Goal: Task Accomplishment & Management: Use online tool/utility

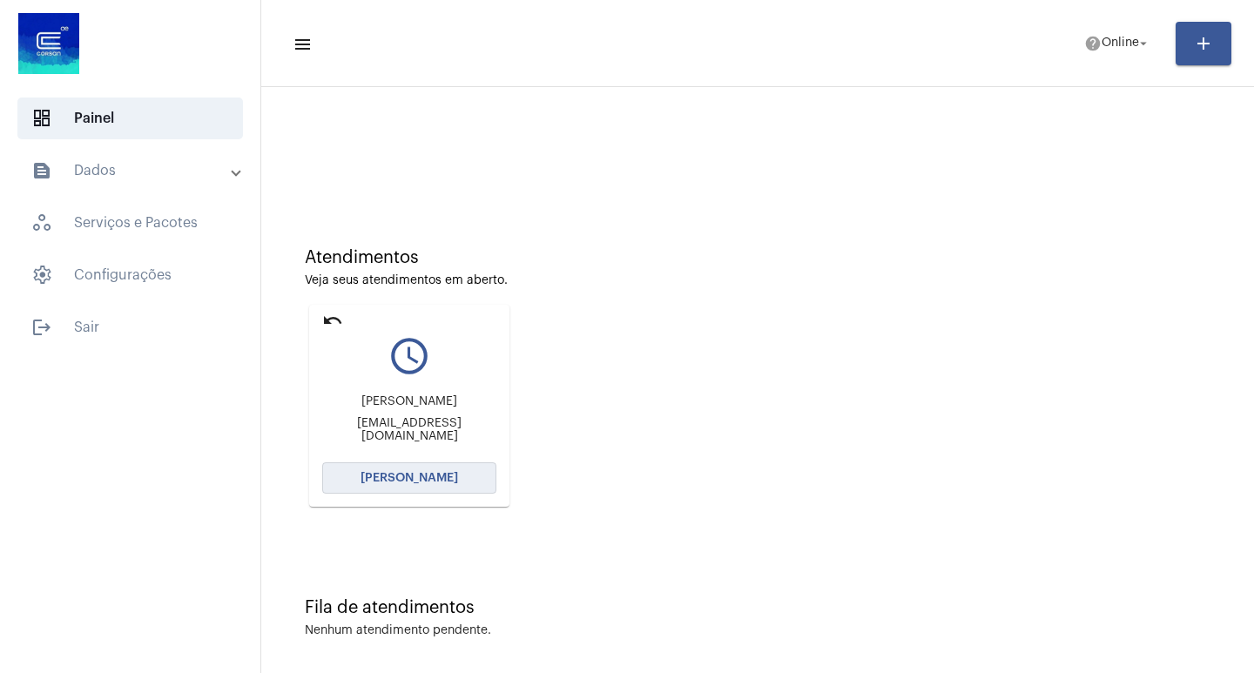
click at [426, 470] on button "[PERSON_NAME]" at bounding box center [409, 477] width 174 height 31
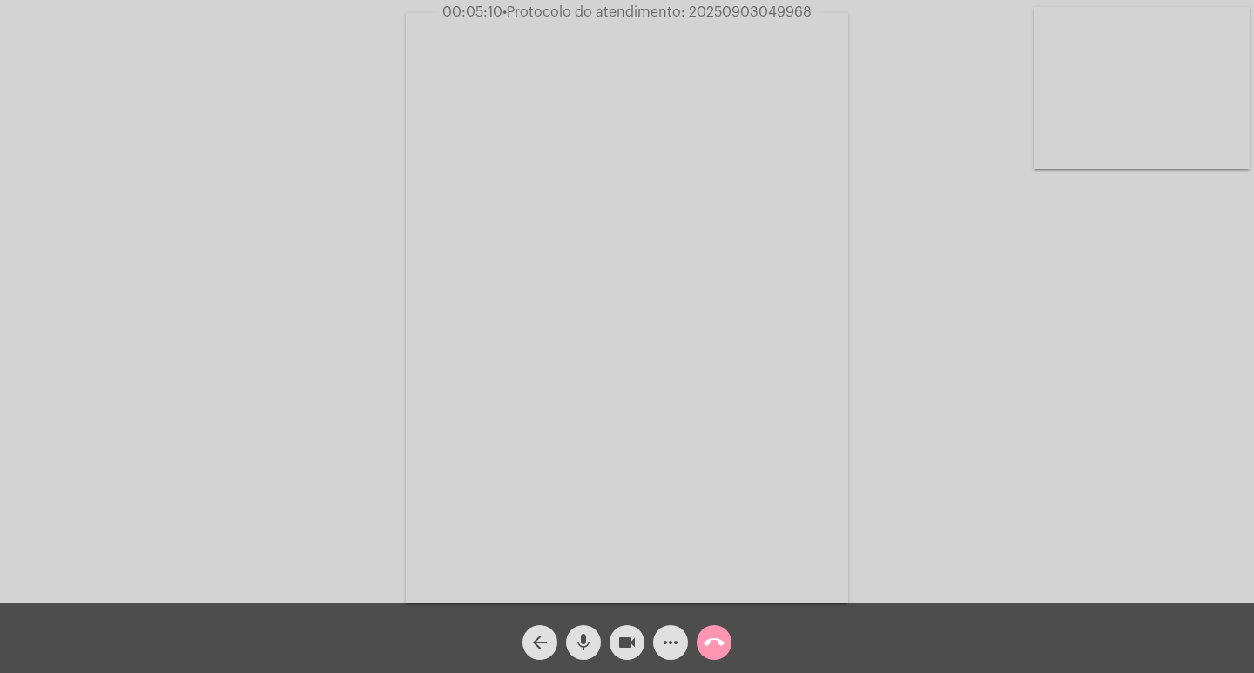
click at [588, 649] on mat-icon "mic" at bounding box center [583, 642] width 21 height 21
click at [576, 641] on mat-icon "mic_off" at bounding box center [583, 642] width 21 height 21
click at [577, 644] on mat-icon "mic" at bounding box center [583, 642] width 21 height 21
click at [622, 650] on mat-icon "videocam" at bounding box center [627, 642] width 21 height 21
click at [588, 639] on mat-icon "mic_off" at bounding box center [583, 642] width 21 height 21
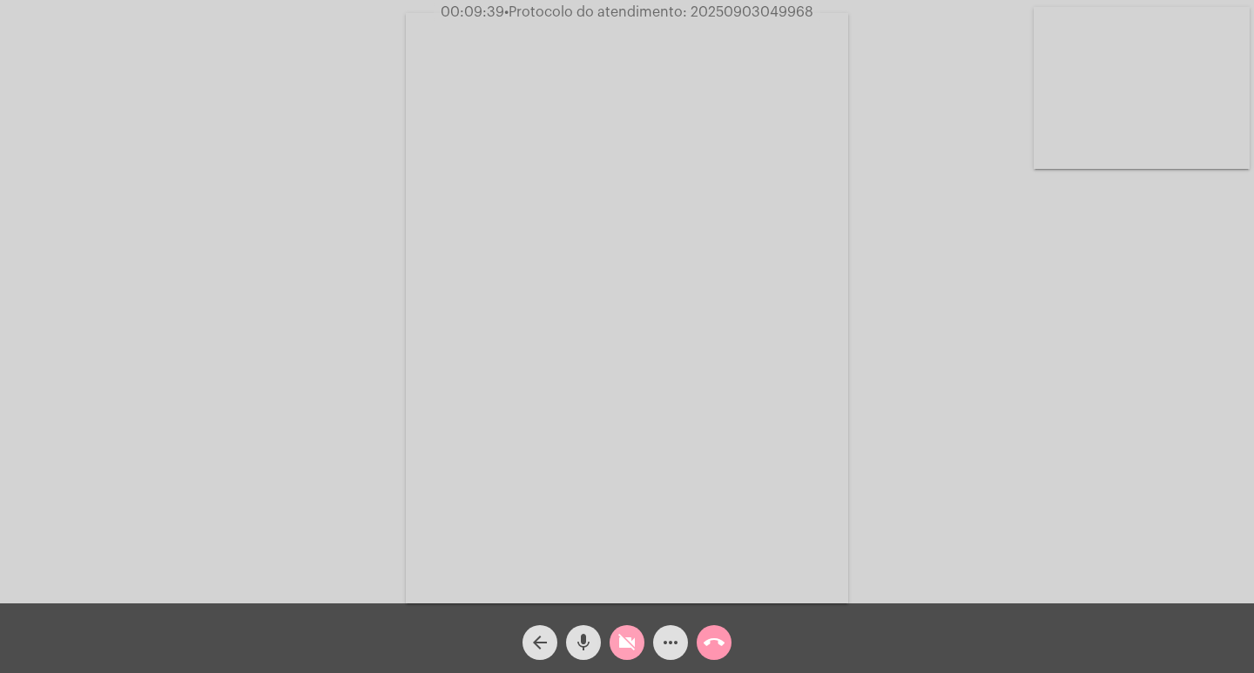
click at [634, 633] on mat-icon "videocam_off" at bounding box center [627, 642] width 21 height 21
click at [739, 18] on span "• Protocolo do atendimento: 20250903049968" at bounding box center [657, 12] width 309 height 14
copy span "20250903049968"
click at [725, 638] on button "call_end" at bounding box center [714, 642] width 35 height 35
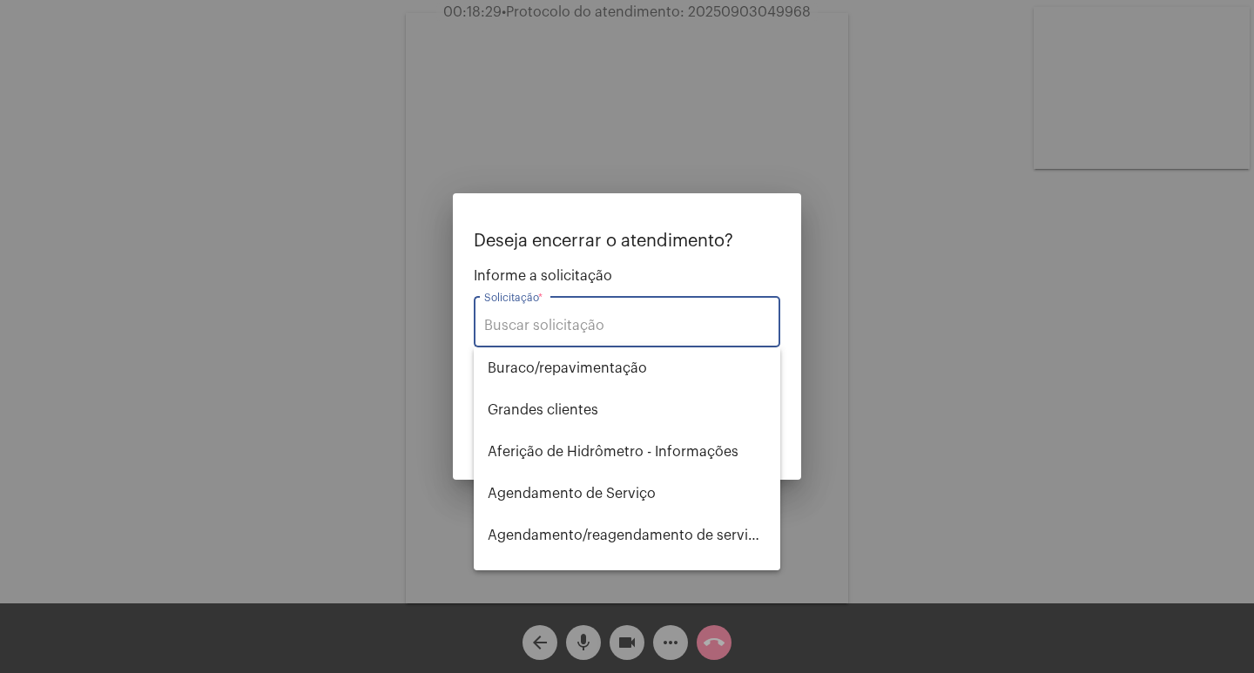
click at [573, 329] on input "Solicitação *" at bounding box center [627, 326] width 286 height 16
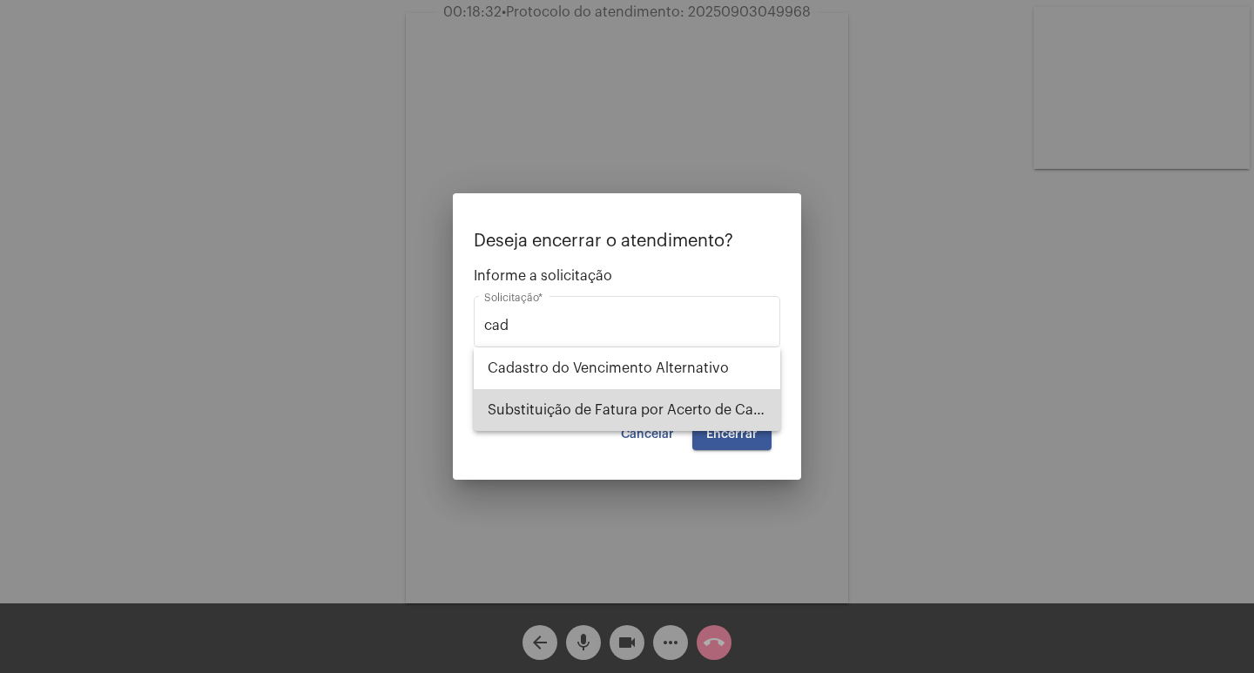
click at [586, 401] on span "Substituição de Fatura por Acerto de Cadastro" at bounding box center [627, 410] width 279 height 42
type input "Substituição de Fatura por Acerto de Cadastro"
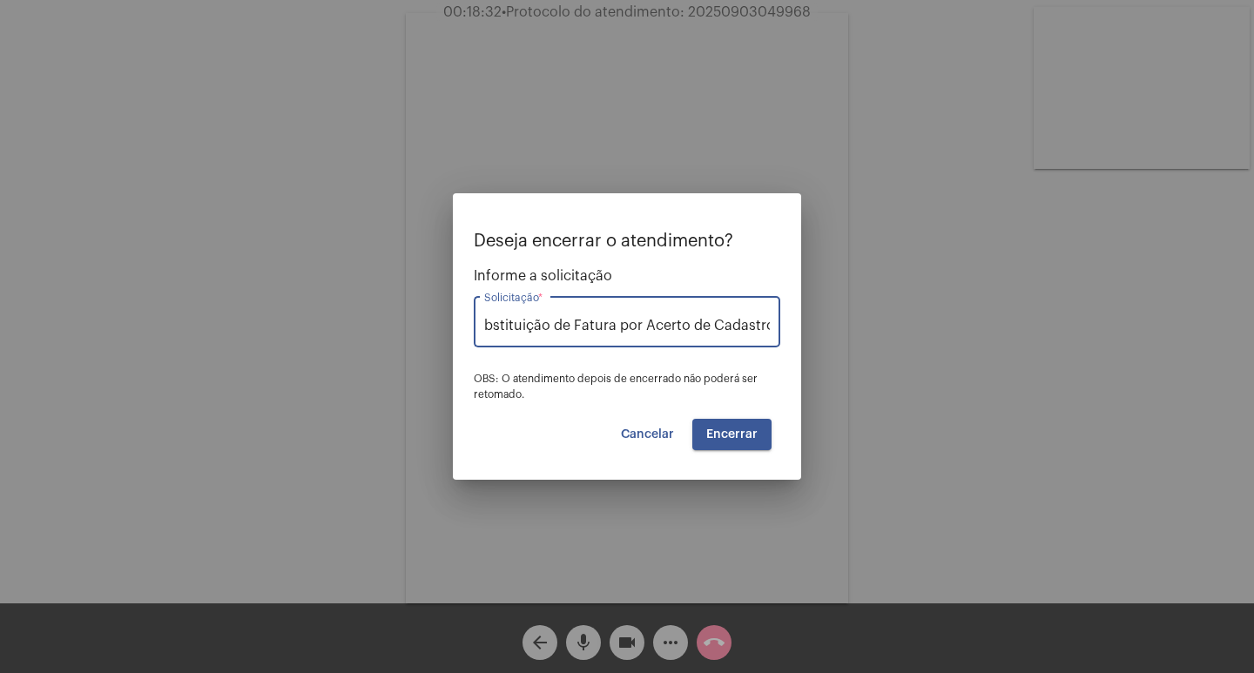
click at [719, 434] on span "Encerrar" at bounding box center [731, 434] width 51 height 12
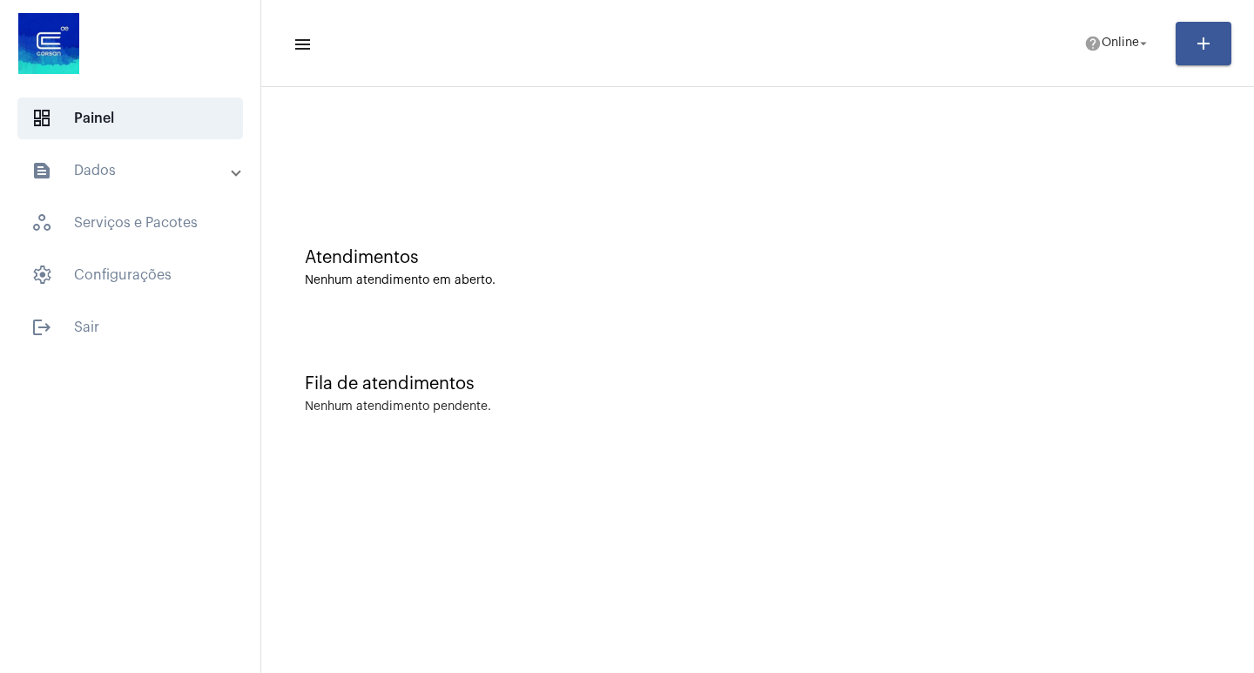
click at [123, 159] on mat-expansion-panel-header "text_snippet_outlined Dados" at bounding box center [135, 171] width 250 height 42
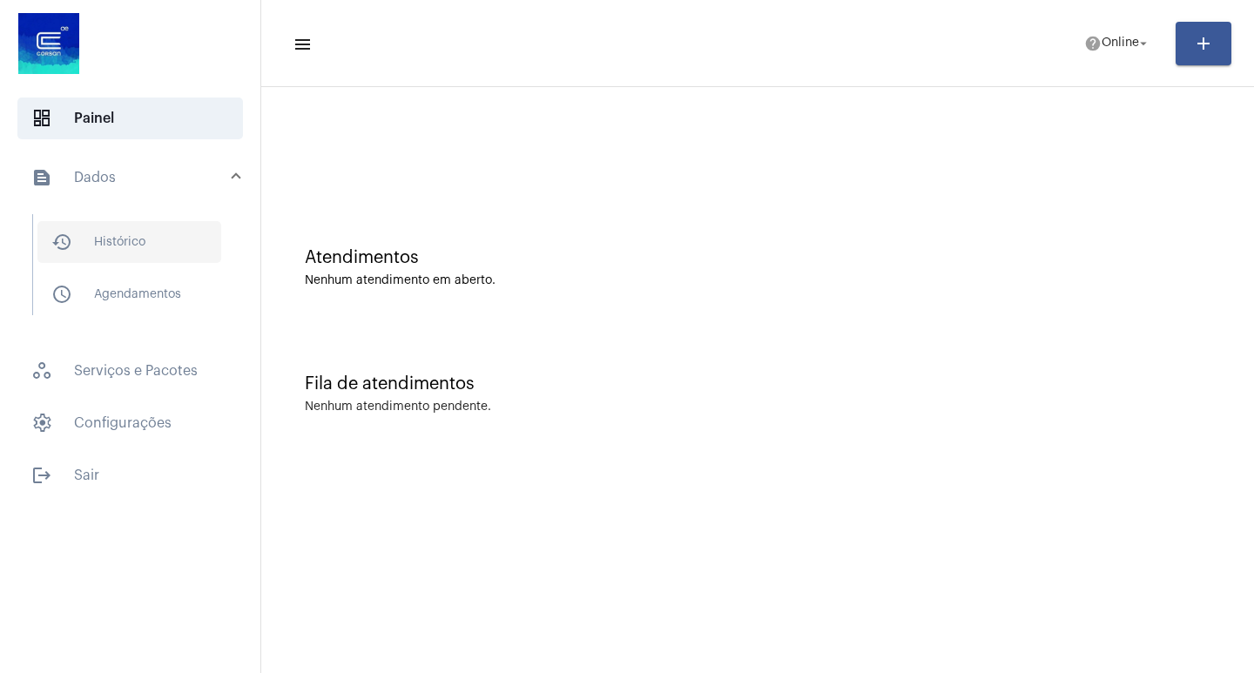
click at [168, 238] on span "history_outlined Histórico" at bounding box center [129, 242] width 184 height 42
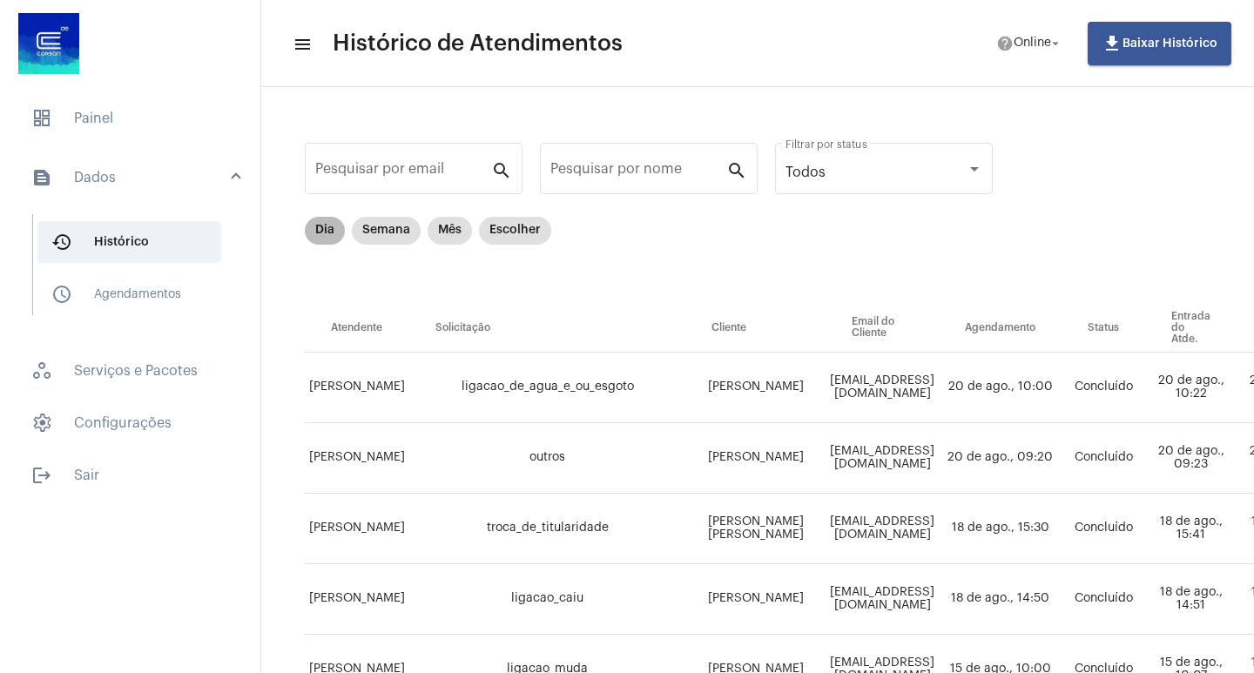
click at [332, 236] on mat-chip "Dia" at bounding box center [325, 231] width 40 height 28
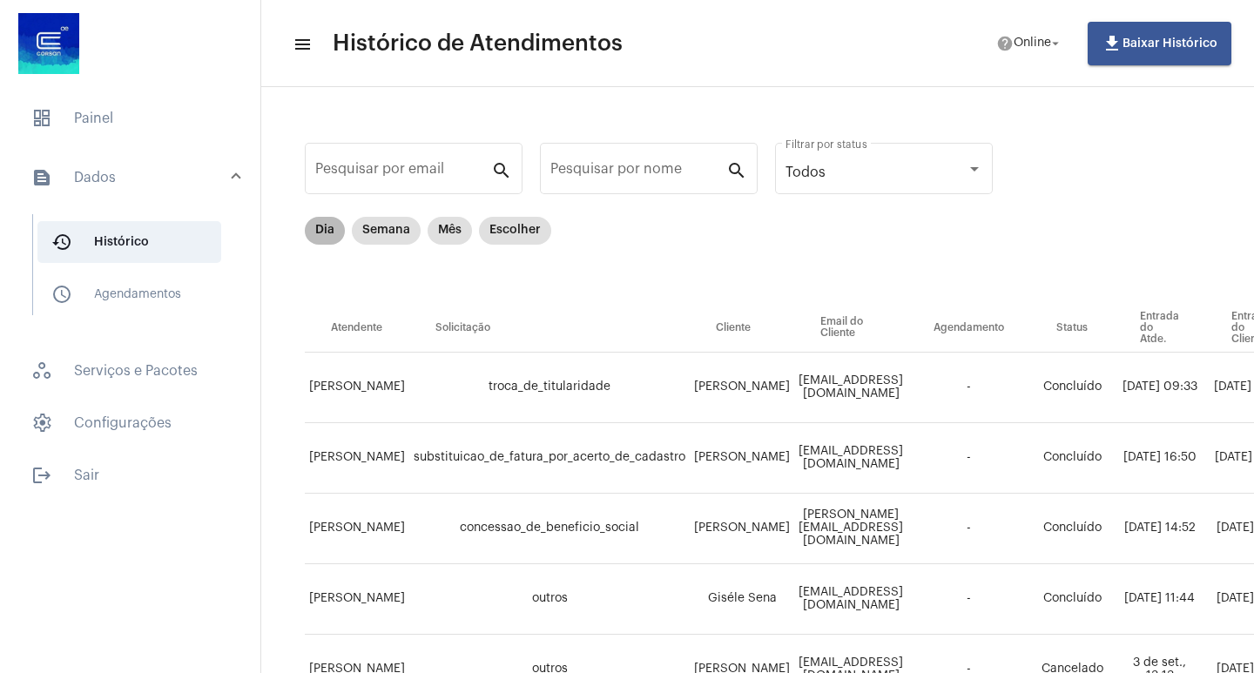
click at [332, 236] on mat-chip "Dia" at bounding box center [325, 231] width 40 height 28
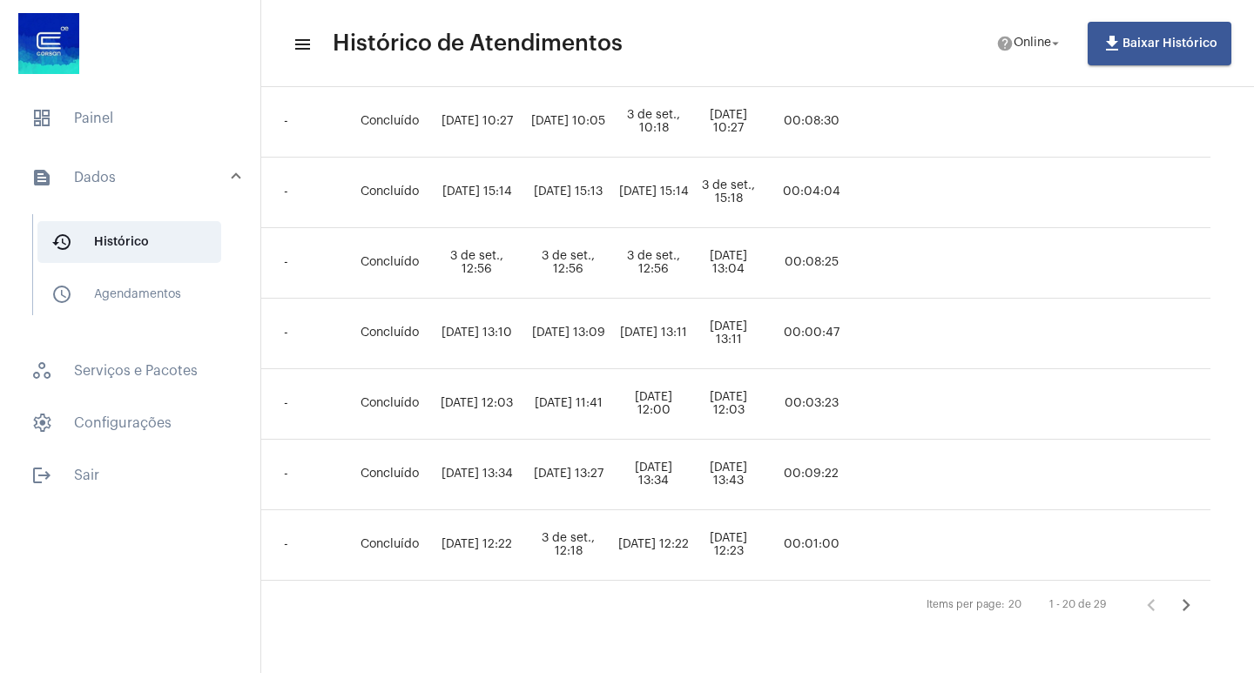
scroll to position [1196, 786]
